Goal: Subscribe to service/newsletter

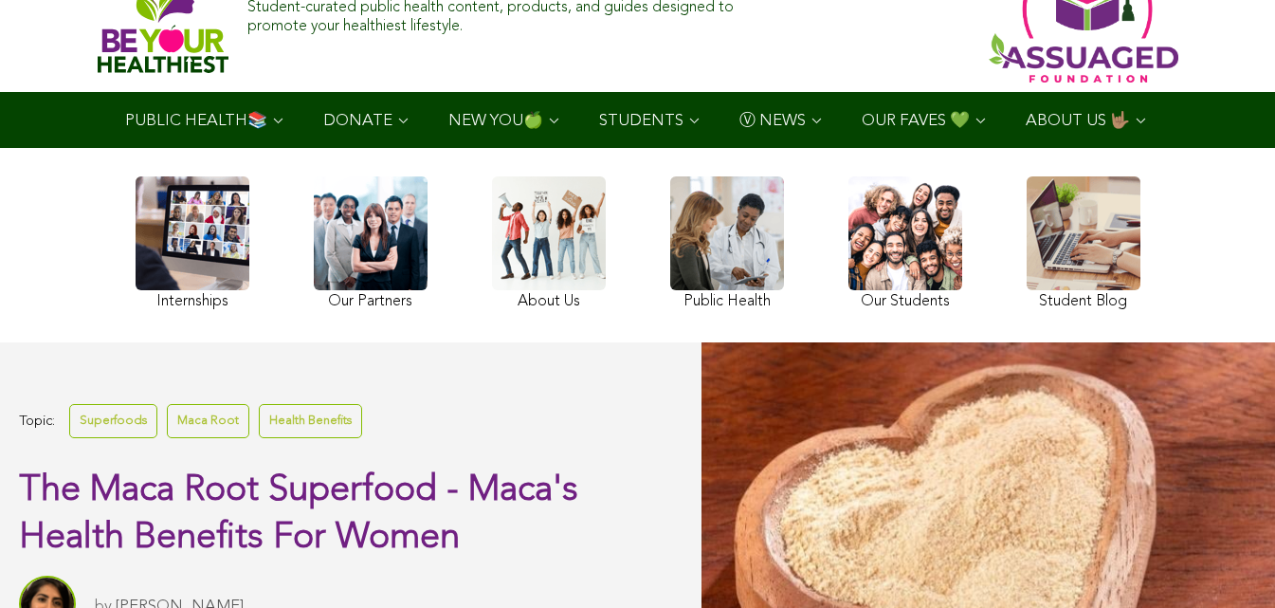
scroll to position [263, 0]
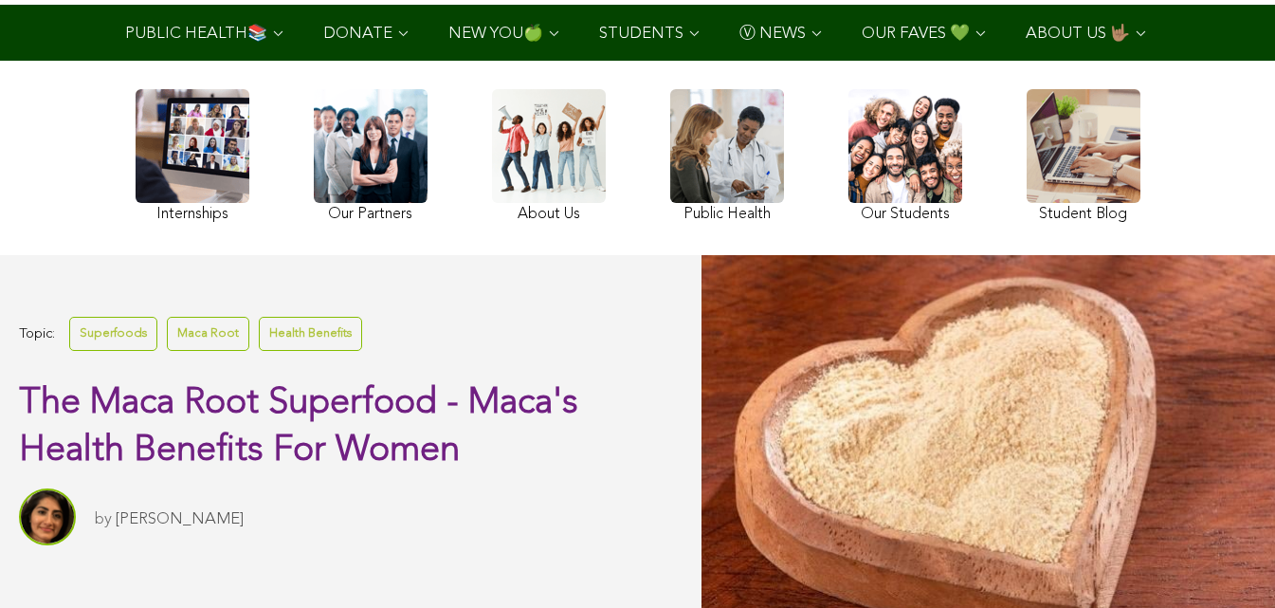
click at [670, 211] on link at bounding box center [727, 158] width 114 height 138
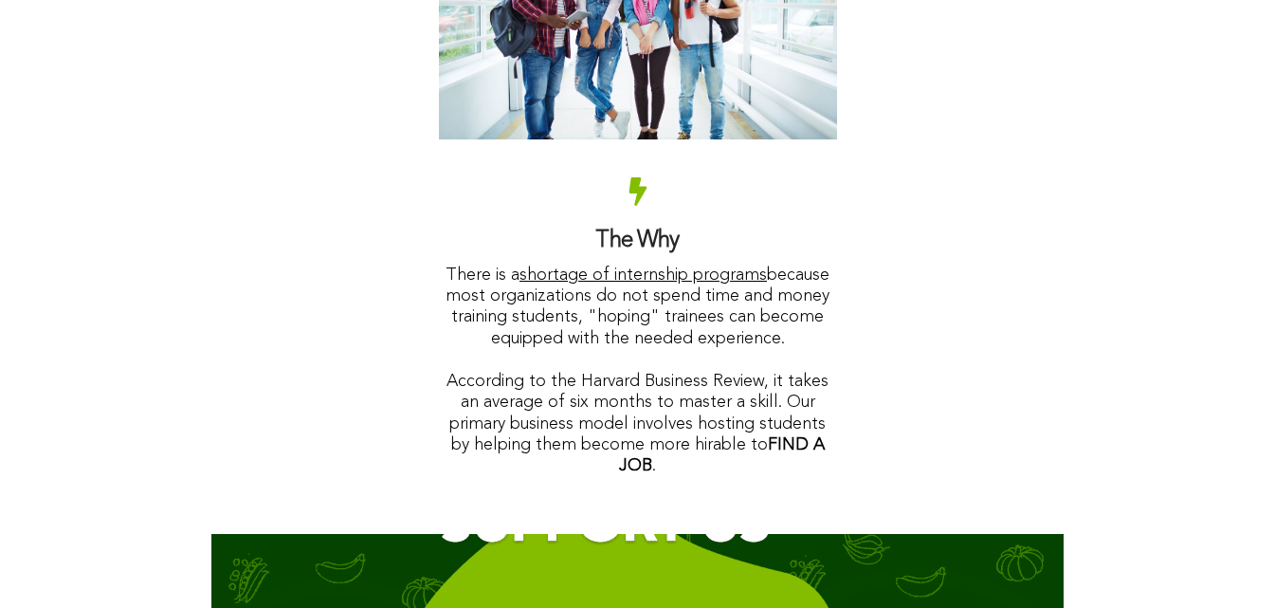
scroll to position [3071, 0]
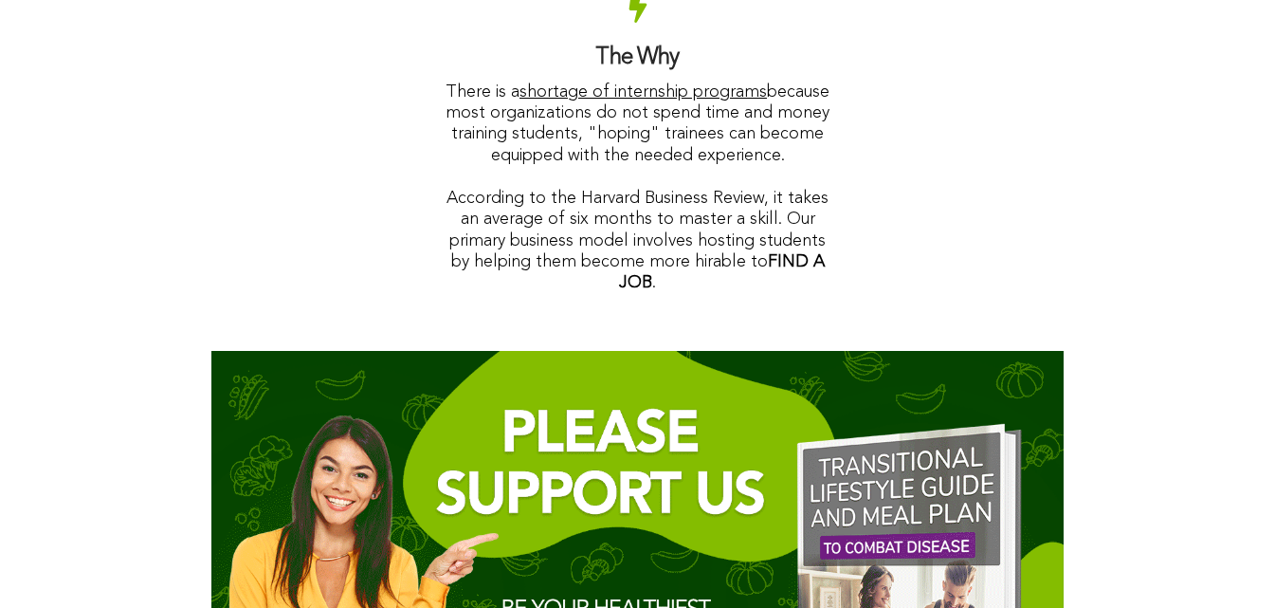
click at [379, 575] on img at bounding box center [637, 572] width 852 height 442
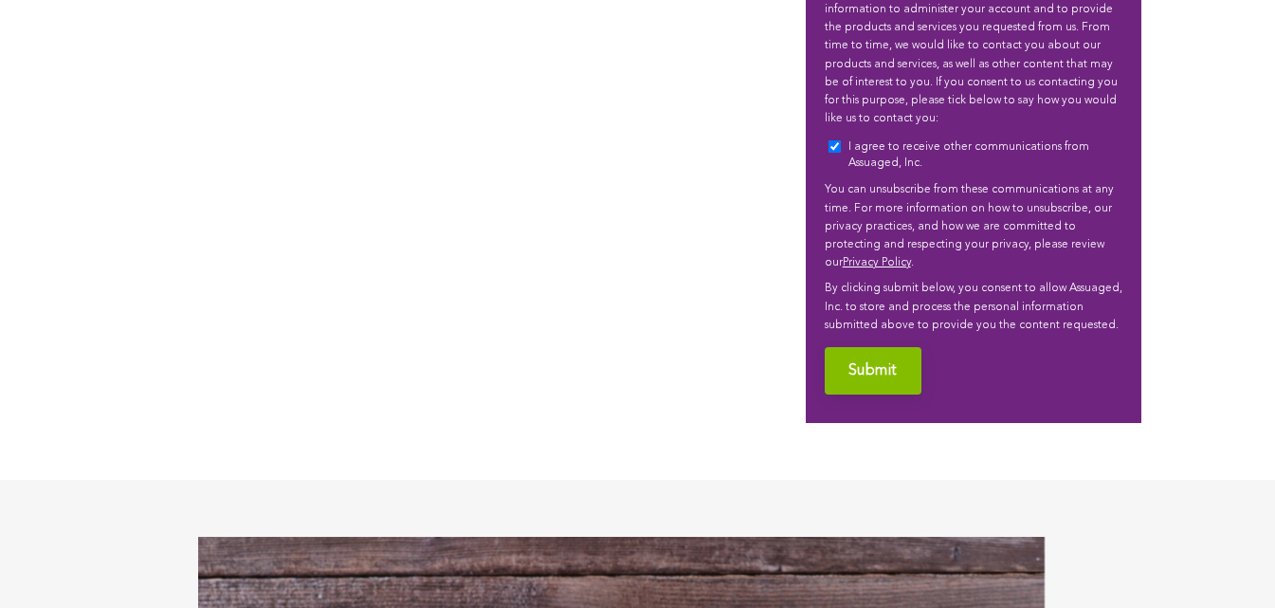
scroll to position [1239, 0]
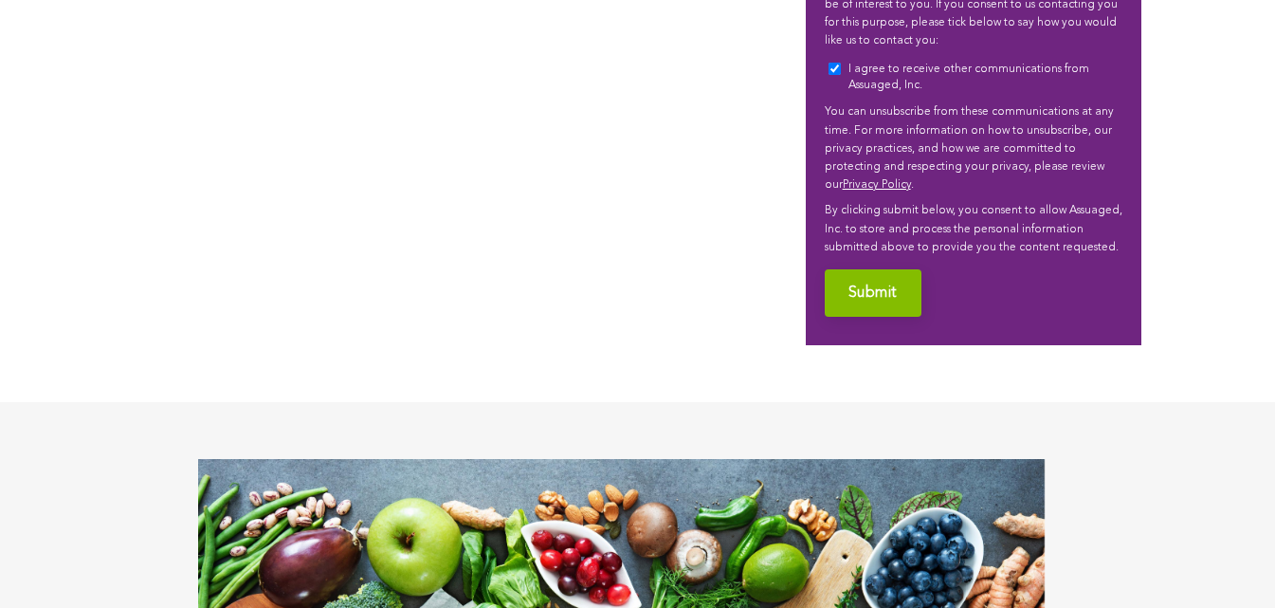
click at [828, 63] on input "I agree to receive other communications from Assuaged, Inc." at bounding box center [834, 69] width 12 height 12
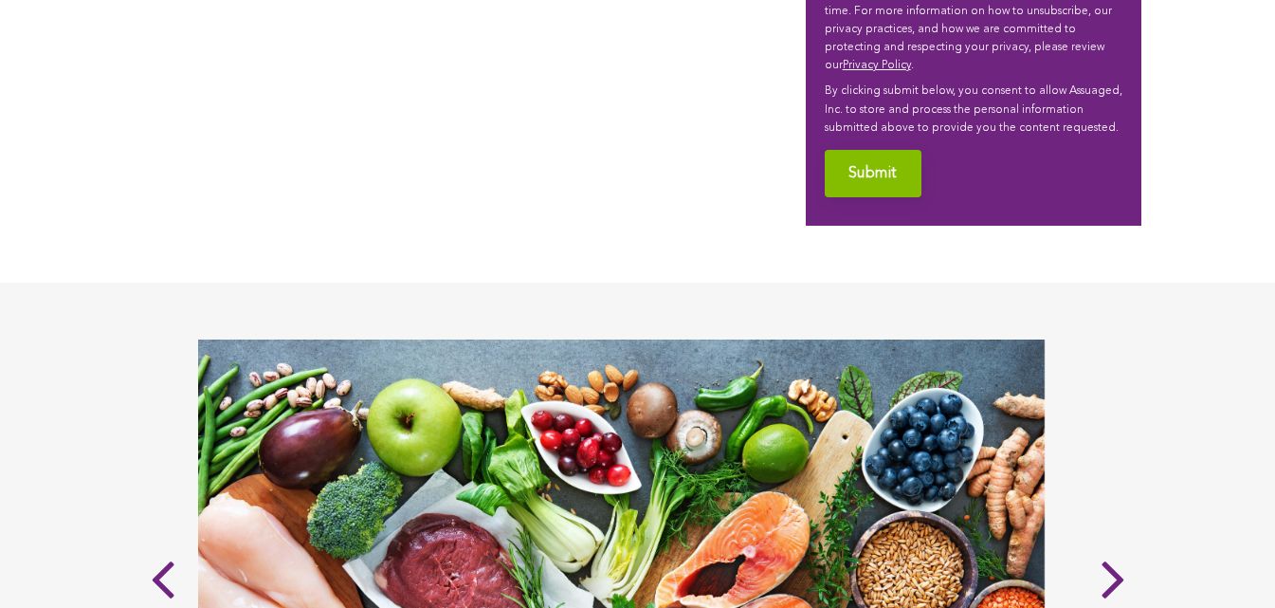
scroll to position [1418, 0]
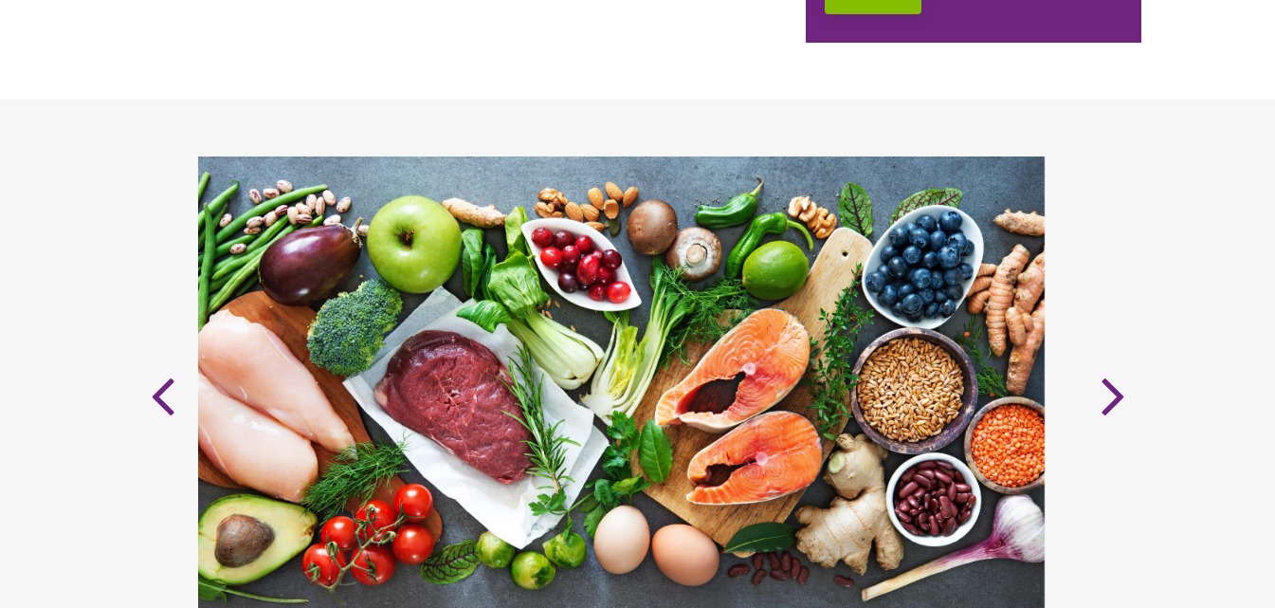
scroll to position [1664, 0]
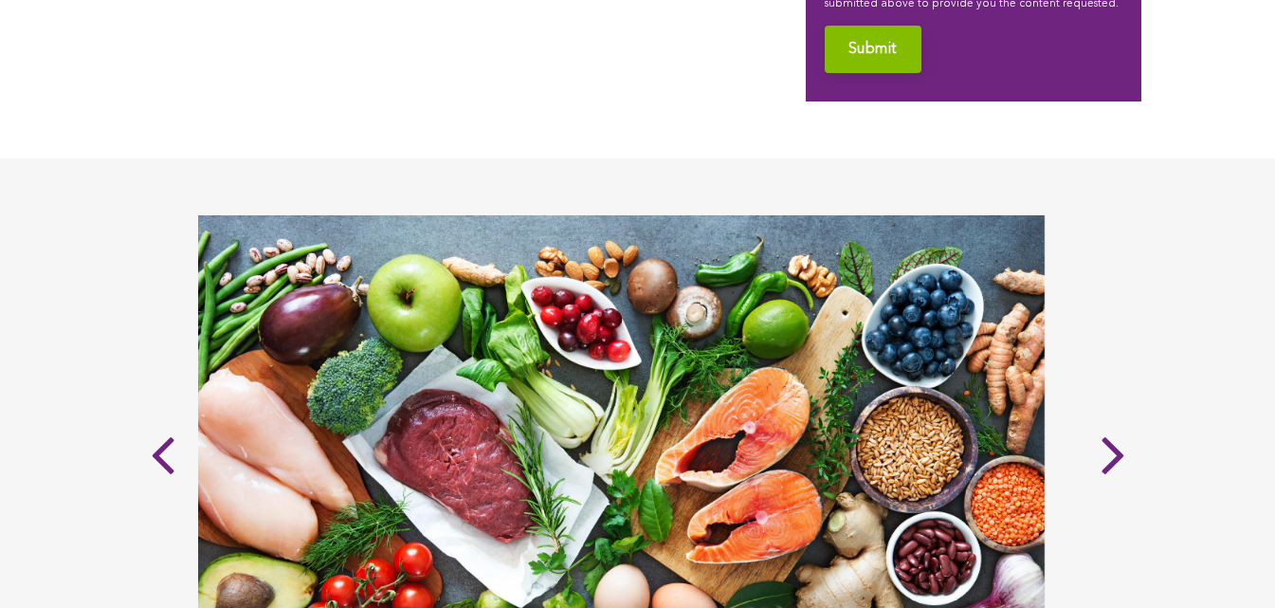
scroll to position [1361, 0]
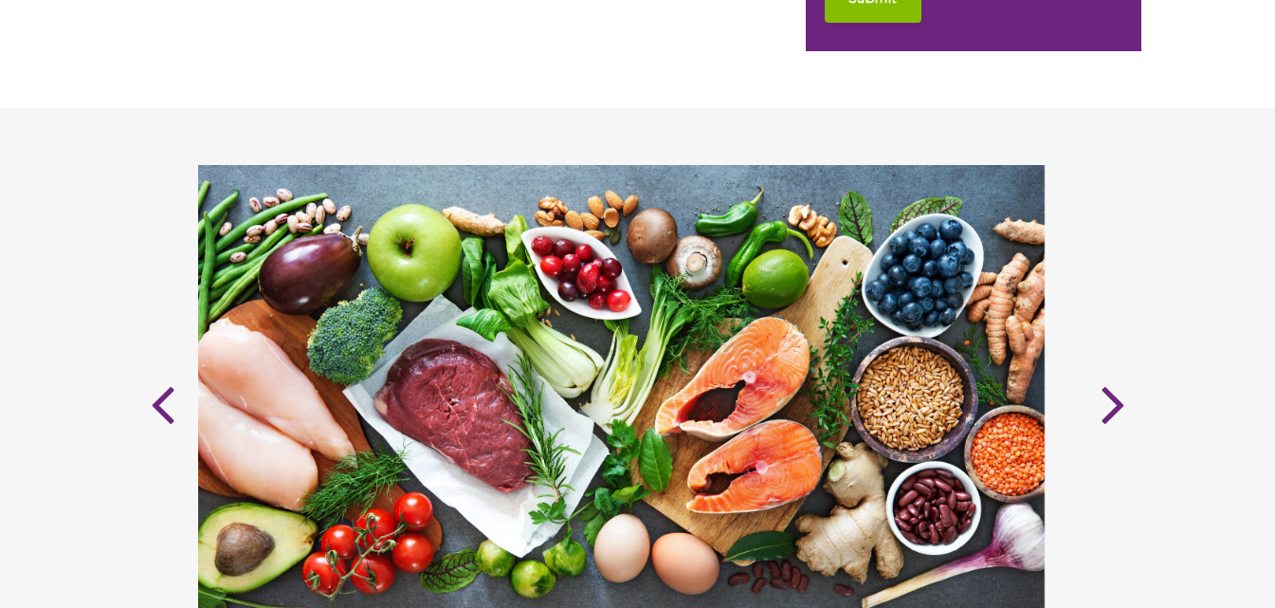
scroll to position [1618, 0]
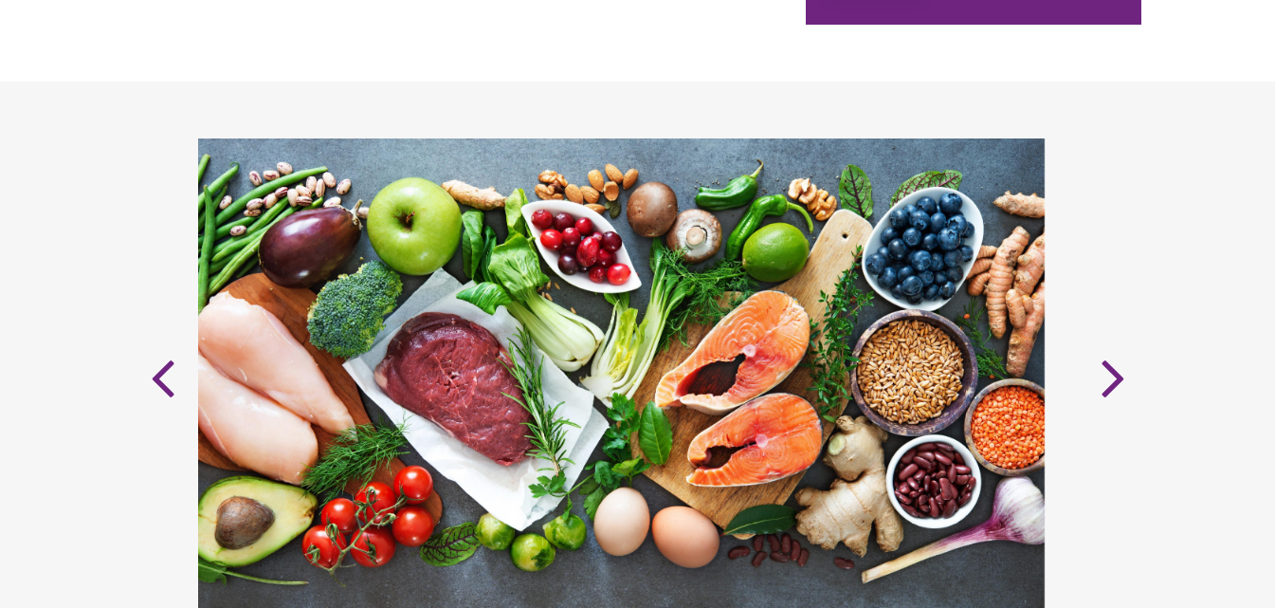
scroll to position [1442, 0]
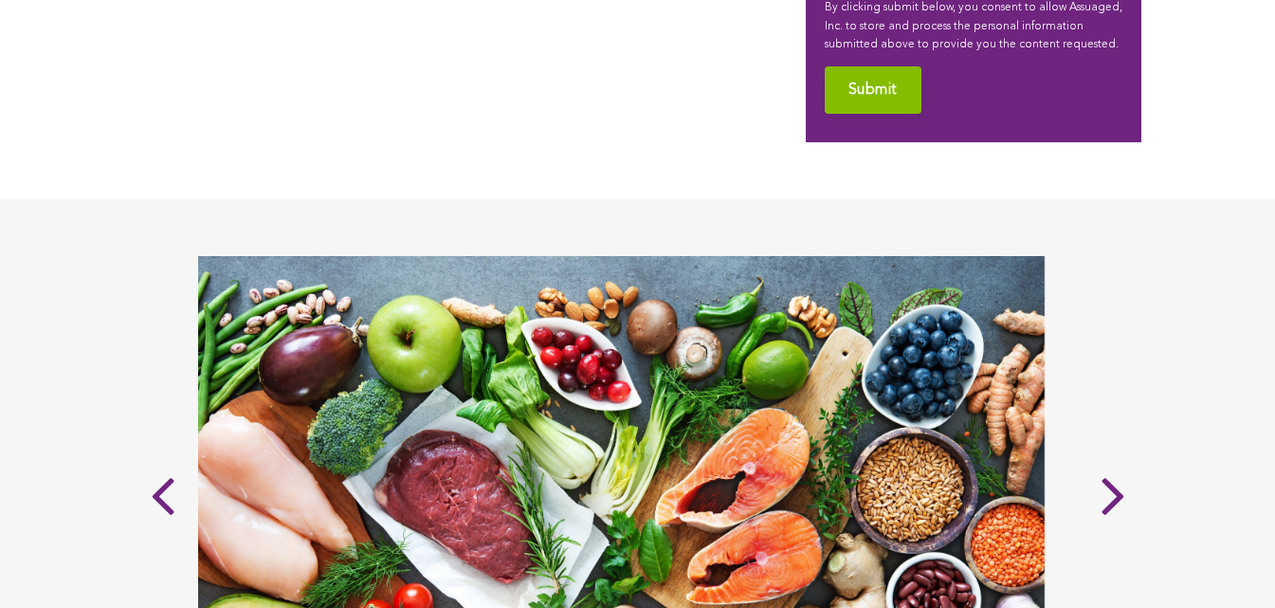
checkbox input "true"
